Goal: Find specific page/section: Find specific page/section

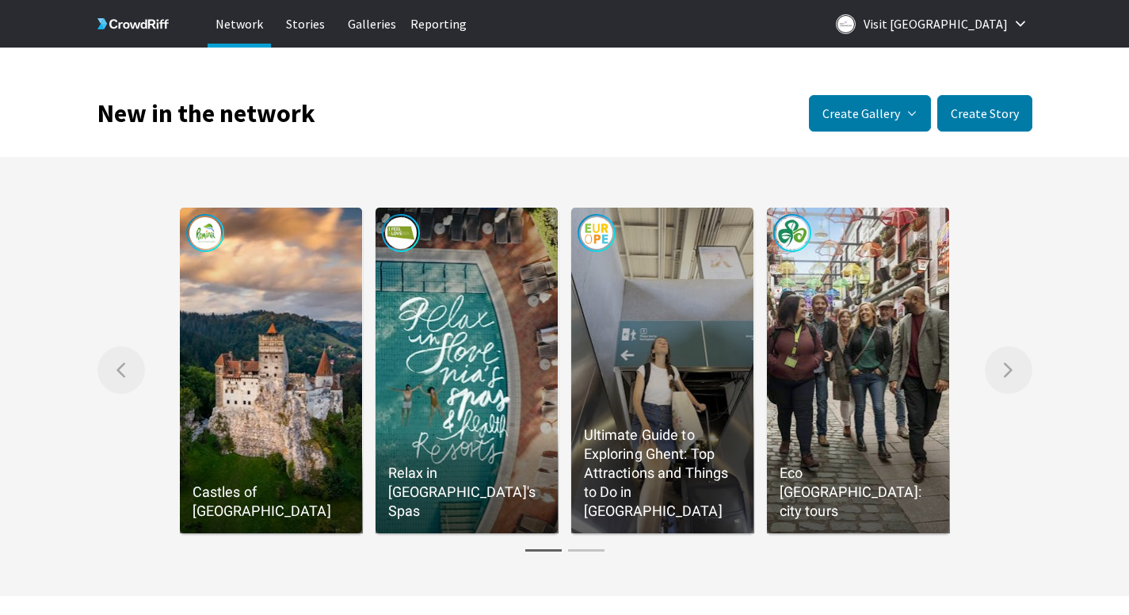
click at [376, 20] on p "Galleries" at bounding box center [372, 24] width 63 height 48
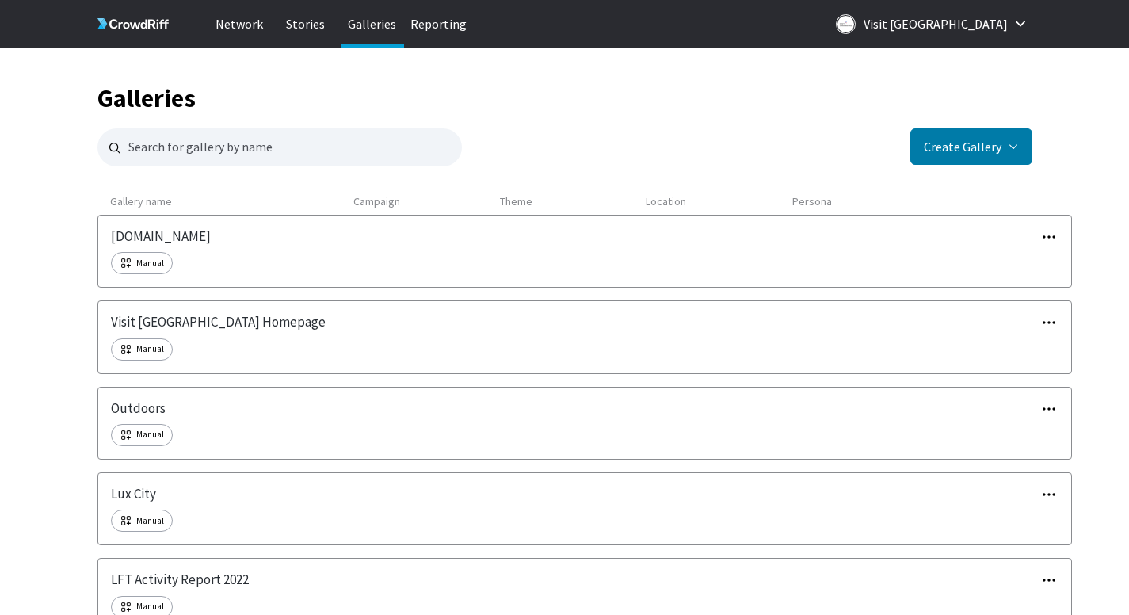
scroll to position [7, 0]
click at [1050, 232] on icon "button" at bounding box center [1049, 238] width 16 height 16
click at [1004, 268] on link "Edit" at bounding box center [1012, 263] width 113 height 33
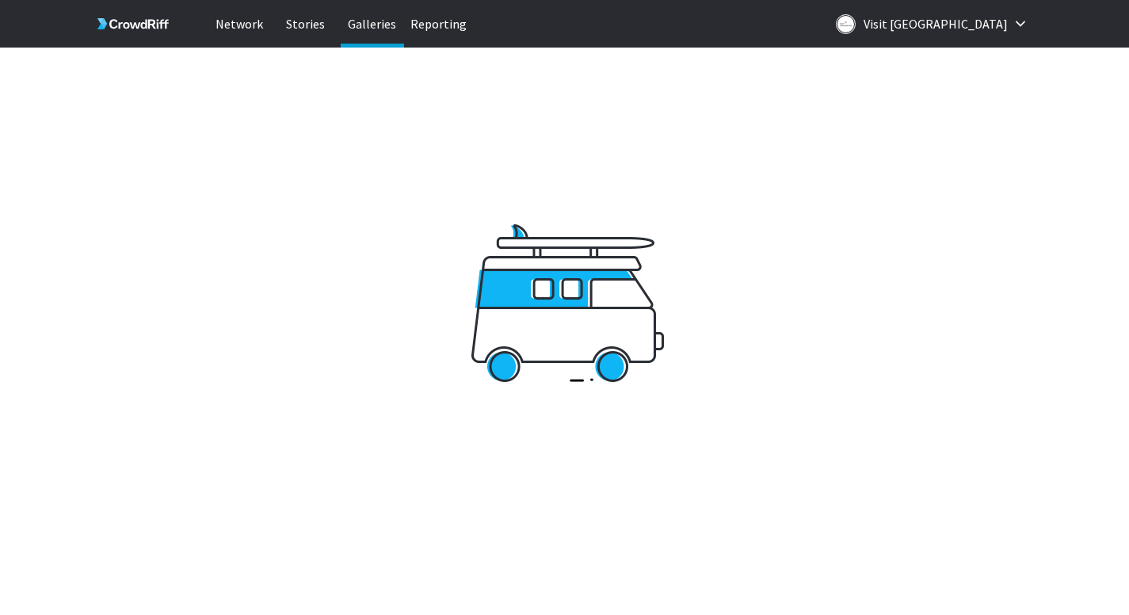
click at [438, 18] on p "Reporting" at bounding box center [438, 24] width 63 height 48
